Goal: Find contact information: Find contact information

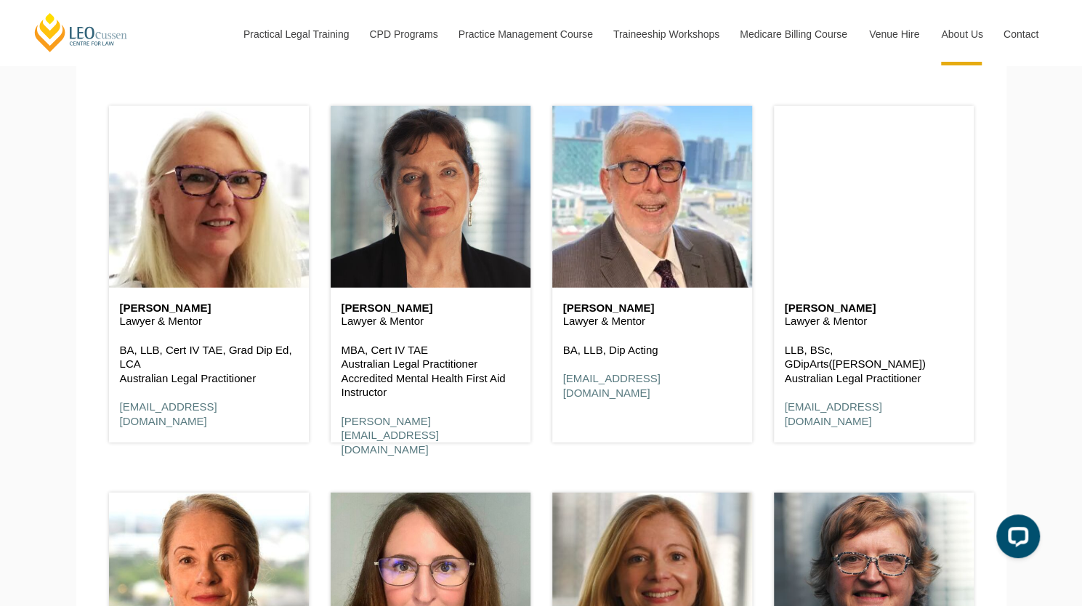
scroll to position [2265, 0]
